Goal: Find contact information: Find contact information

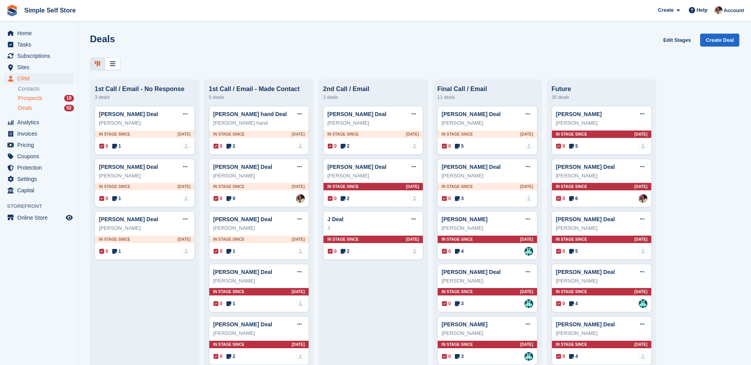
click at [34, 101] on span "Prospects" at bounding box center [30, 98] width 24 height 7
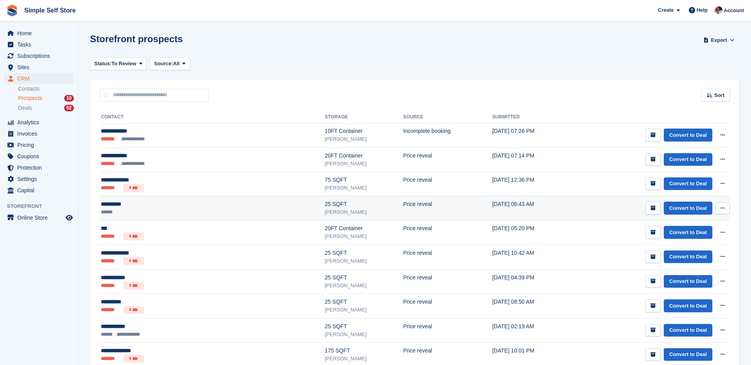
scroll to position [41, 0]
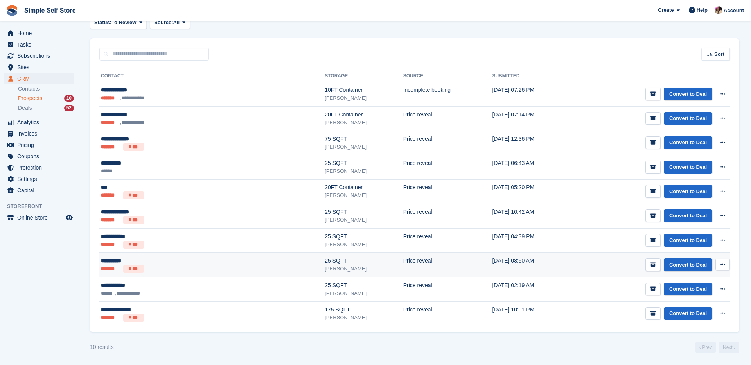
click at [161, 274] on td "**********" at bounding box center [211, 265] width 225 height 25
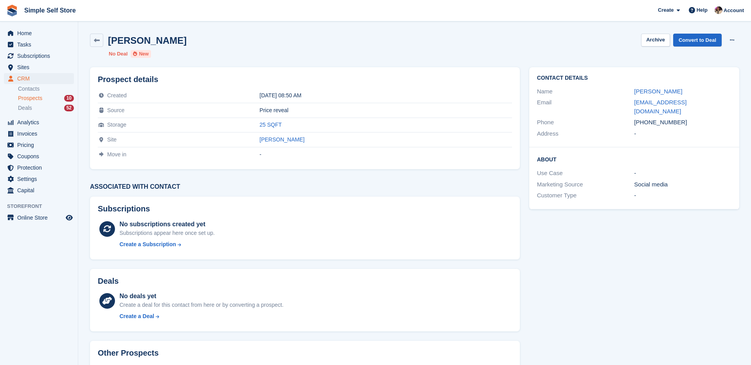
drag, startPoint x: 680, startPoint y: 114, endPoint x: 628, endPoint y: 117, distance: 51.7
click at [628, 117] on div "Phone +447360154121" at bounding box center [634, 122] width 194 height 11
copy div "+447360154121"
